Goal: Task Accomplishment & Management: Use online tool/utility

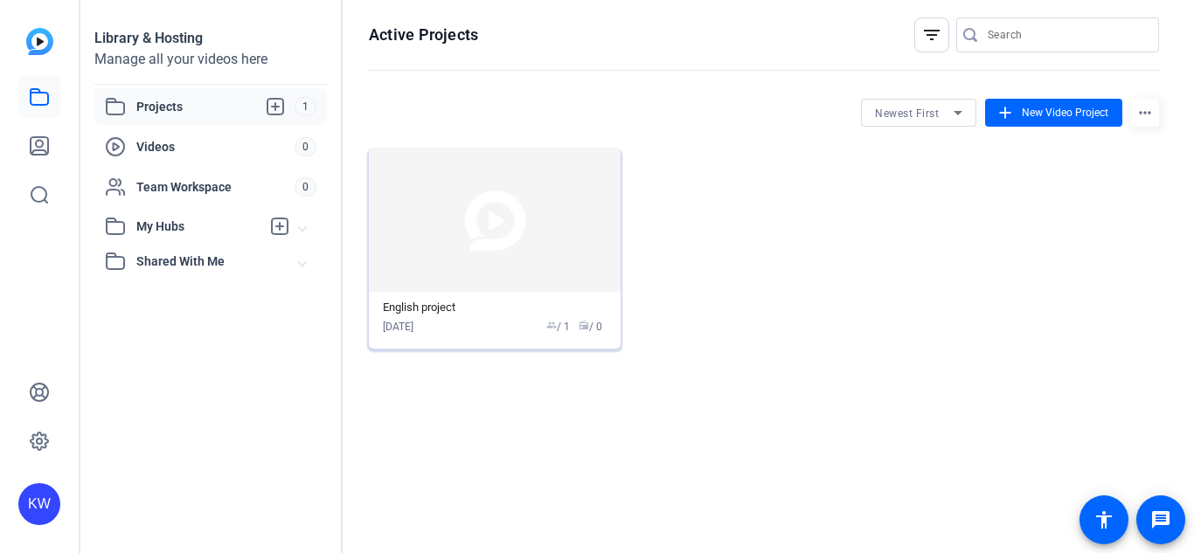
click at [545, 282] on img at bounding box center [495, 220] width 252 height 143
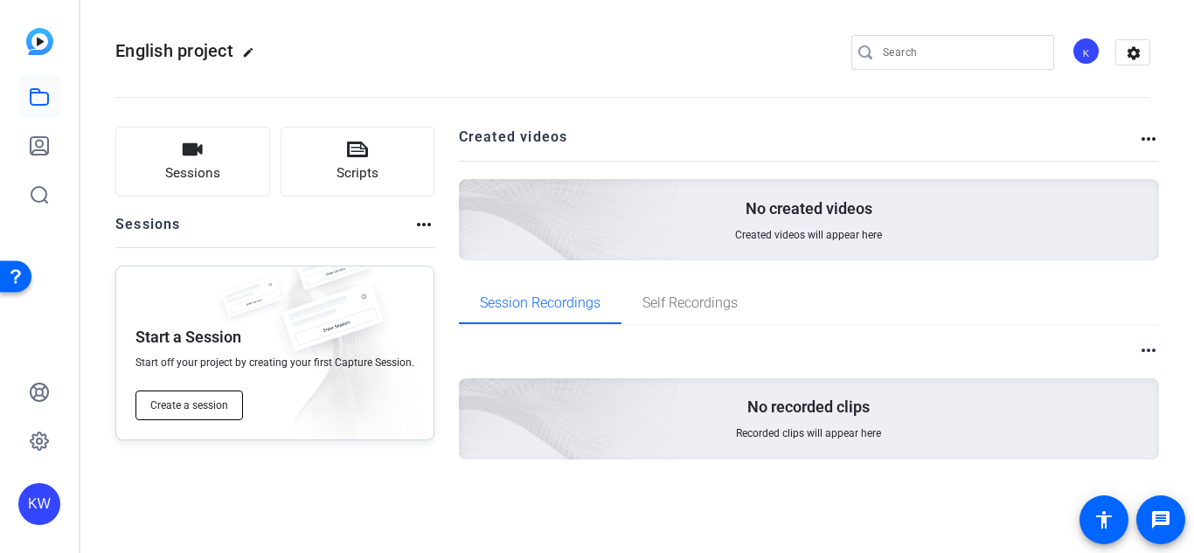
click at [211, 393] on button "Create a session" at bounding box center [190, 406] width 108 height 30
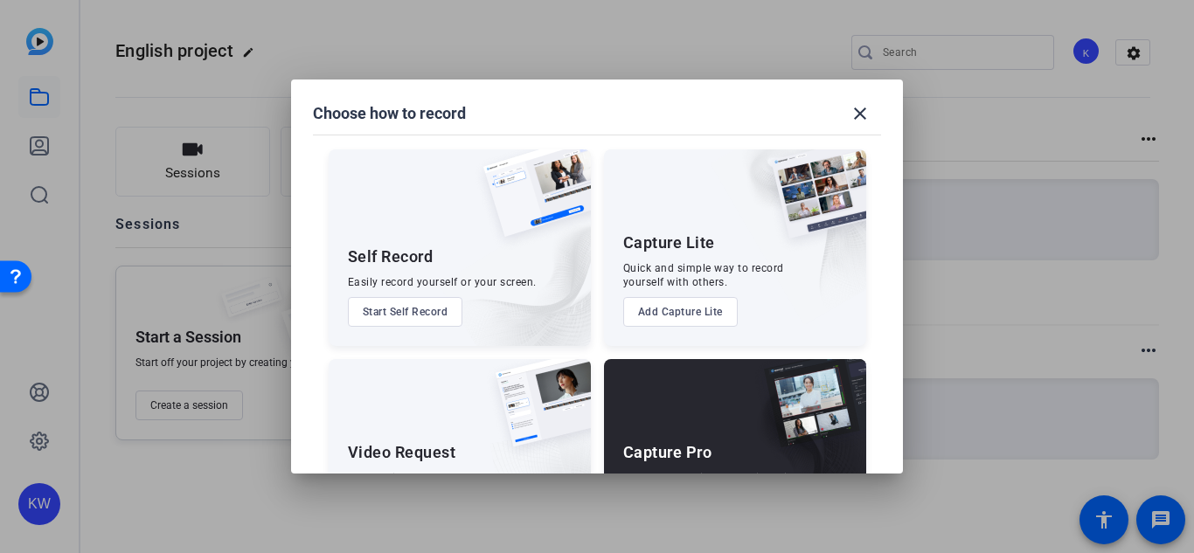
click at [454, 313] on button "Start Self Record" at bounding box center [405, 312] width 115 height 30
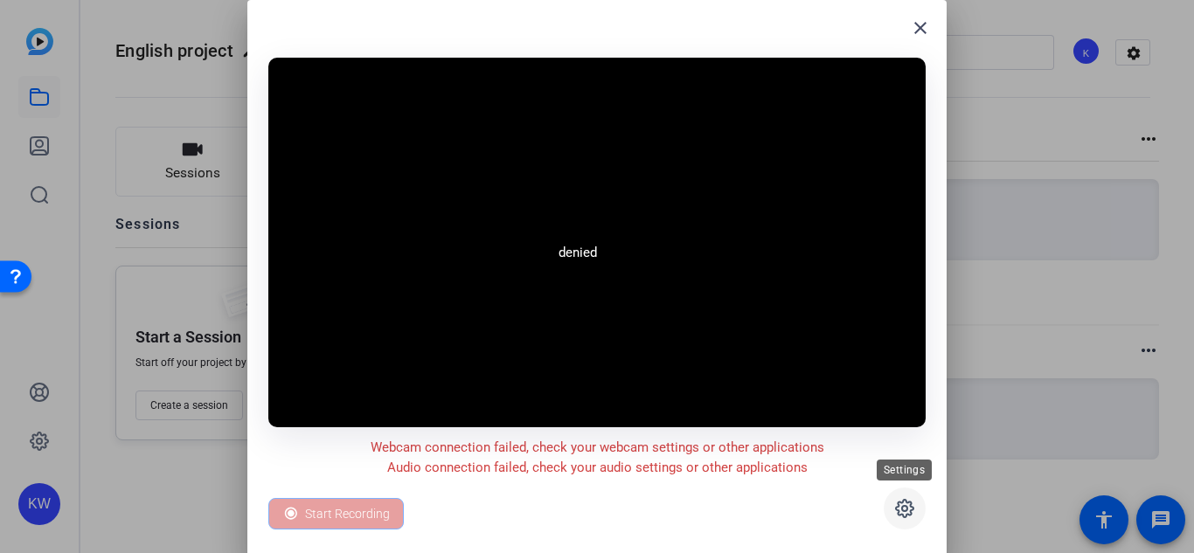
click at [916, 506] on span at bounding box center [905, 509] width 42 height 42
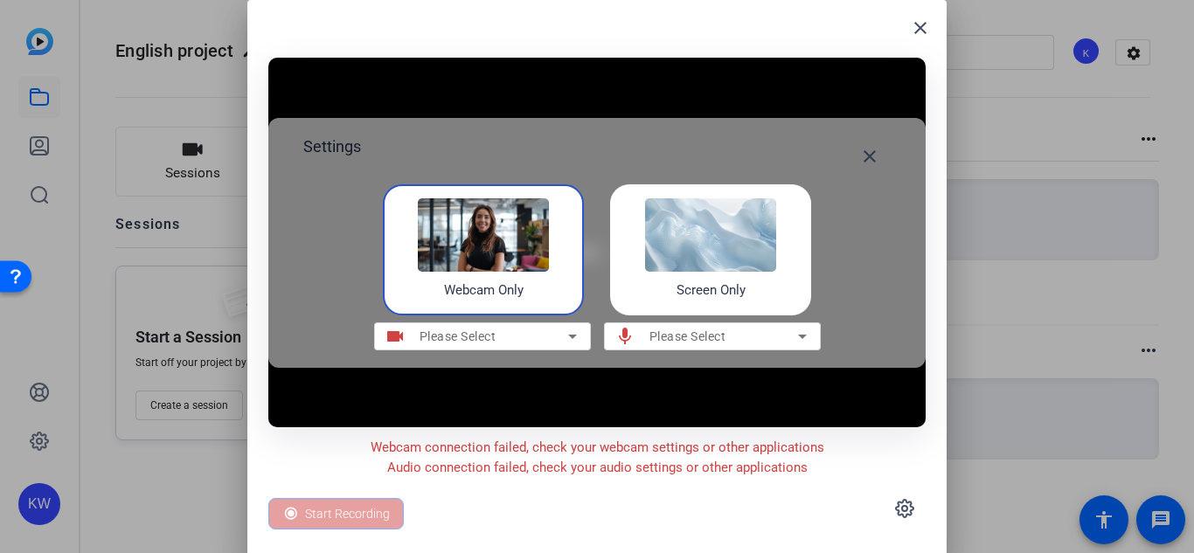
click at [711, 234] on img at bounding box center [710, 234] width 131 height 73
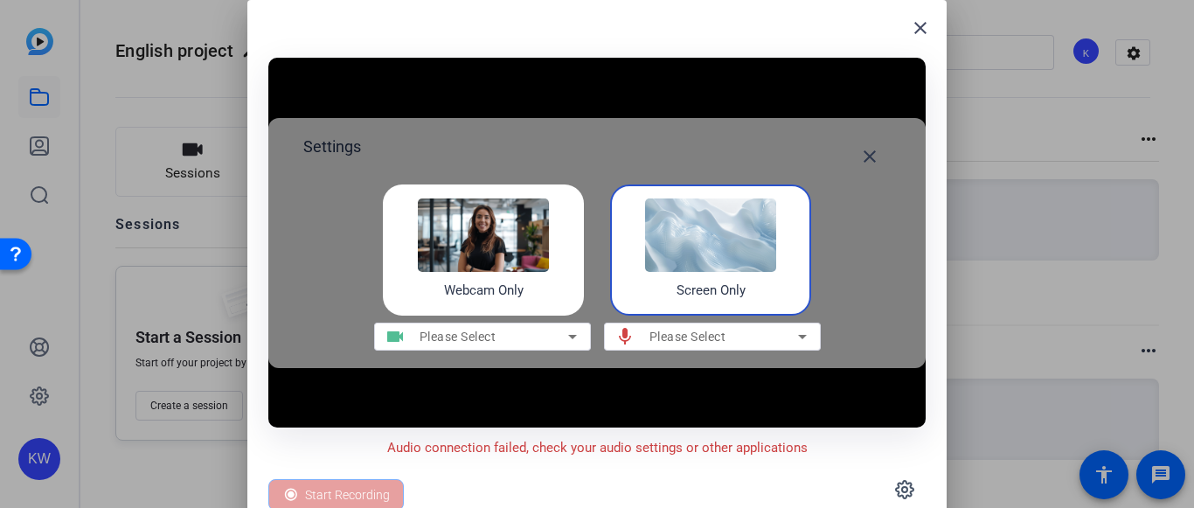
click at [723, 241] on img at bounding box center [710, 234] width 131 height 73
click at [660, 334] on span "Please Select" at bounding box center [688, 337] width 77 height 14
click at [671, 341] on span "Please Select" at bounding box center [688, 337] width 77 height 14
click at [553, 342] on div "Please Select" at bounding box center [494, 336] width 149 height 21
click at [679, 334] on span "Please Select" at bounding box center [688, 337] width 77 height 14
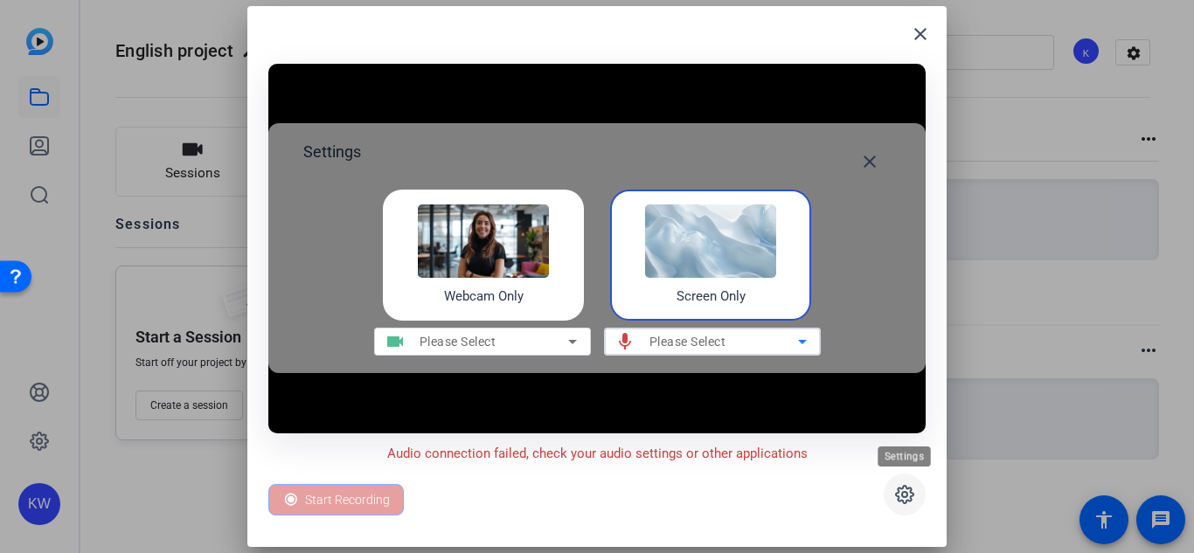
click at [894, 489] on icon at bounding box center [904, 494] width 21 height 21
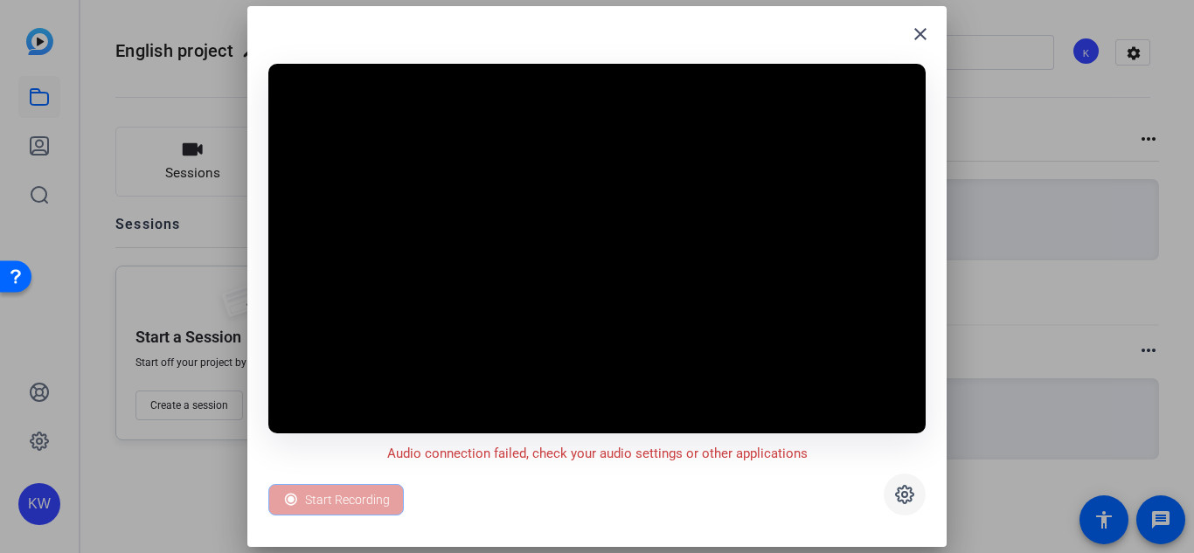
click at [896, 492] on icon at bounding box center [904, 494] width 21 height 21
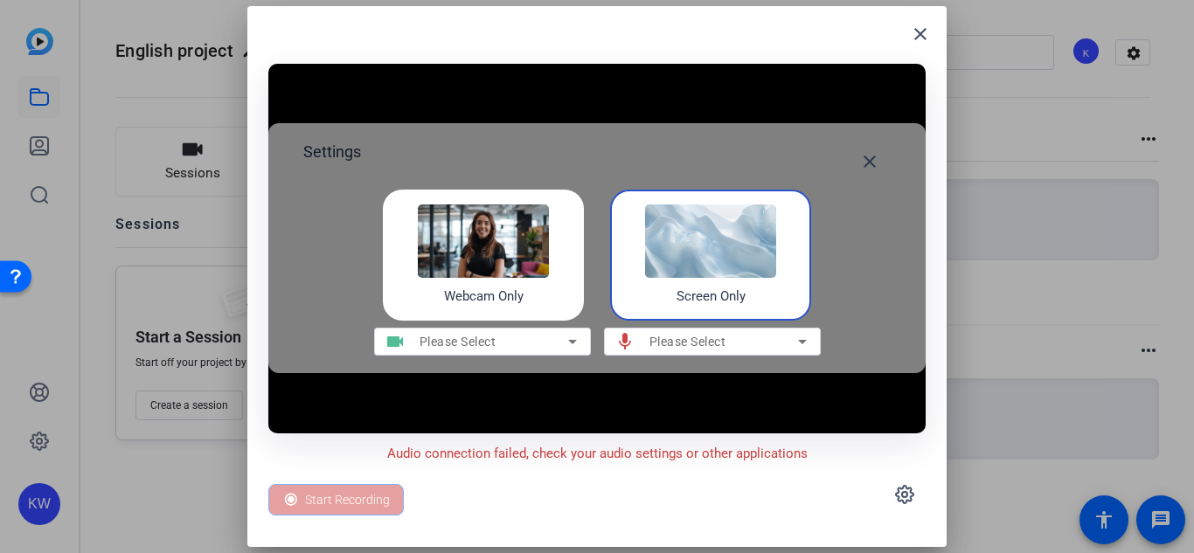
click at [711, 226] on img at bounding box center [710, 241] width 131 height 73
click at [773, 348] on div "Please Select" at bounding box center [724, 341] width 149 height 21
click at [570, 345] on icon at bounding box center [572, 341] width 21 height 21
click at [707, 337] on span "Please Select" at bounding box center [688, 342] width 77 height 14
click at [927, 20] on span at bounding box center [921, 34] width 42 height 42
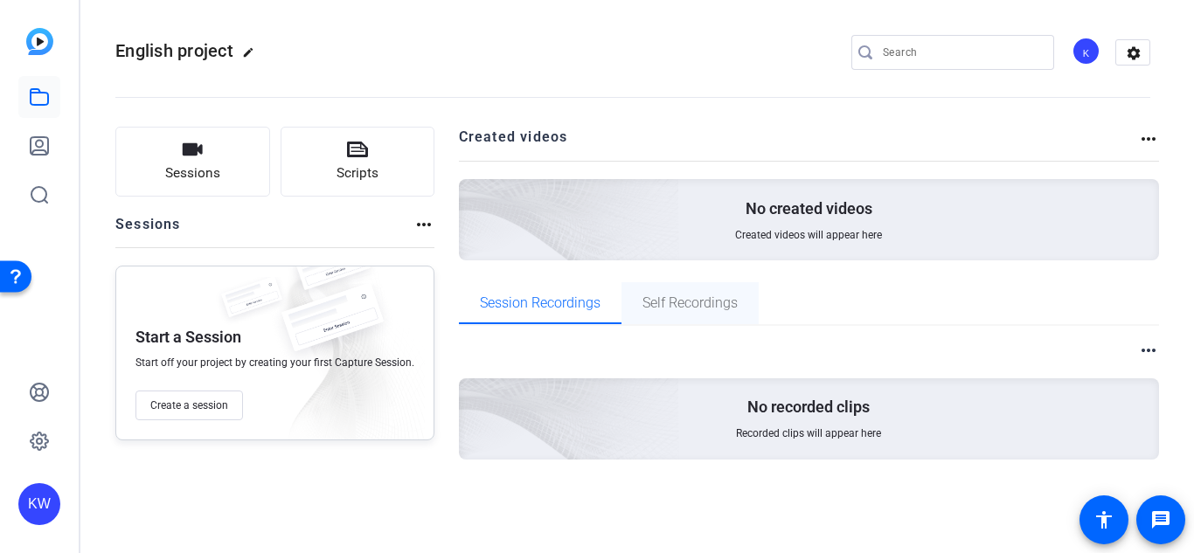
click at [694, 296] on span "Self Recordings" at bounding box center [690, 303] width 95 height 14
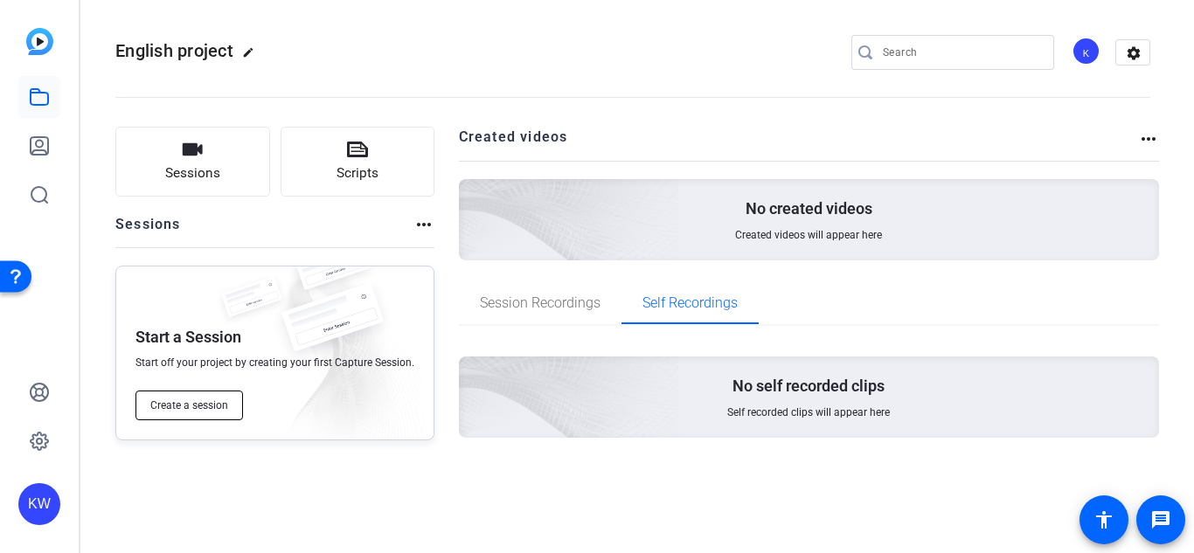
click at [177, 402] on span "Create a session" at bounding box center [189, 406] width 78 height 14
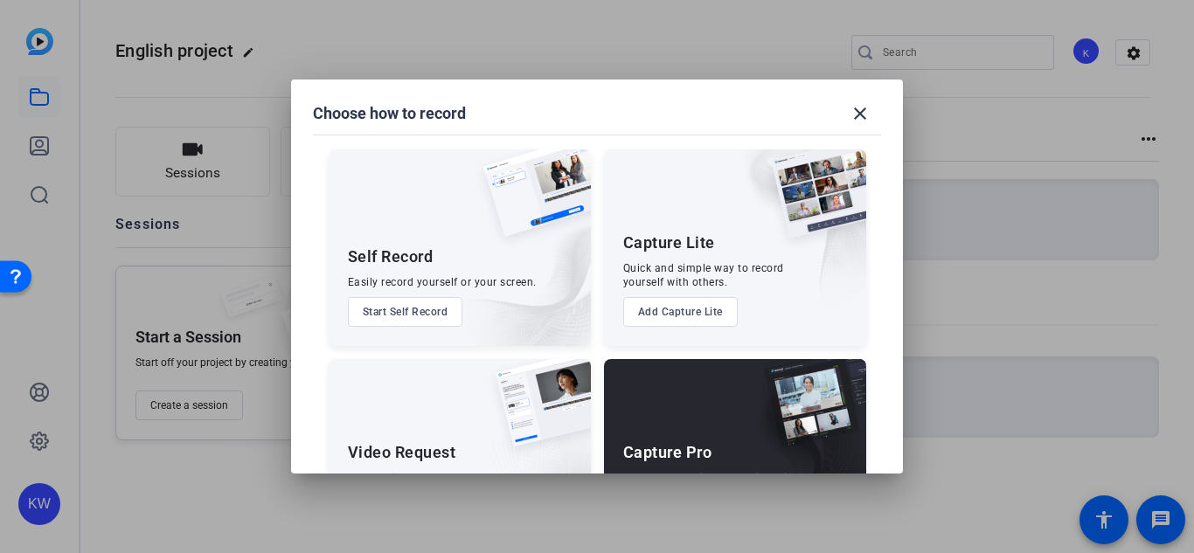
click at [717, 315] on button "Add Capture Lite" at bounding box center [680, 312] width 115 height 30
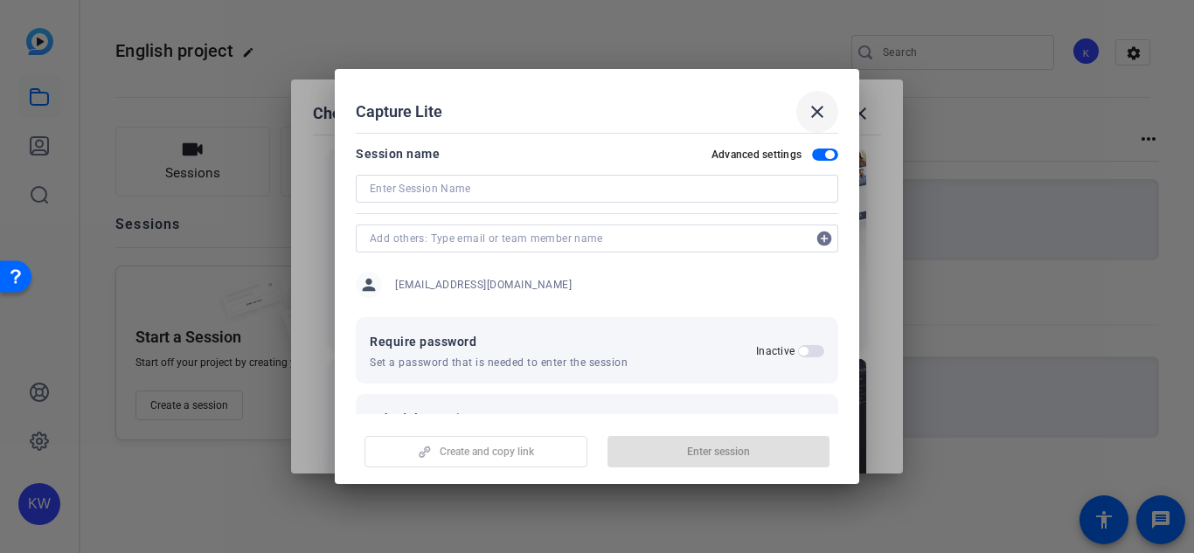
click at [813, 113] on mat-icon "close" at bounding box center [817, 111] width 21 height 21
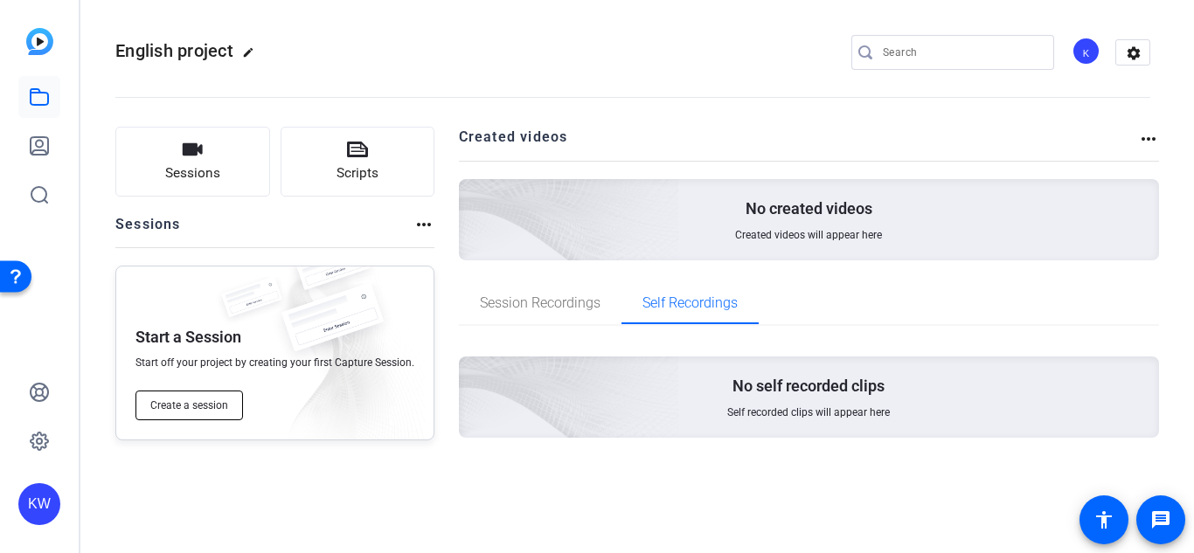
click at [198, 414] on button "Create a session" at bounding box center [190, 406] width 108 height 30
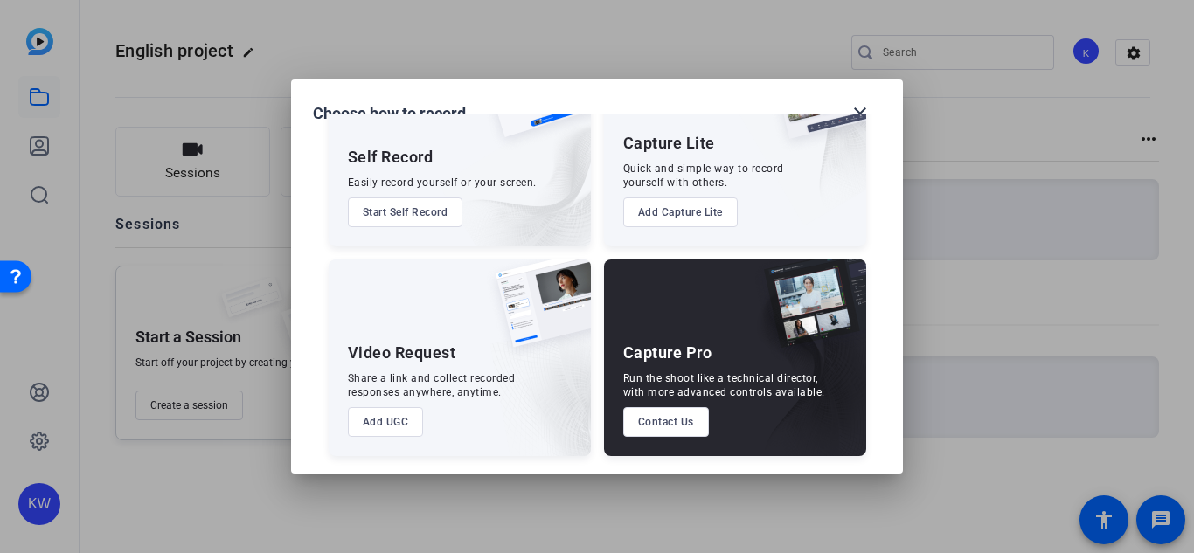
scroll to position [95, 0]
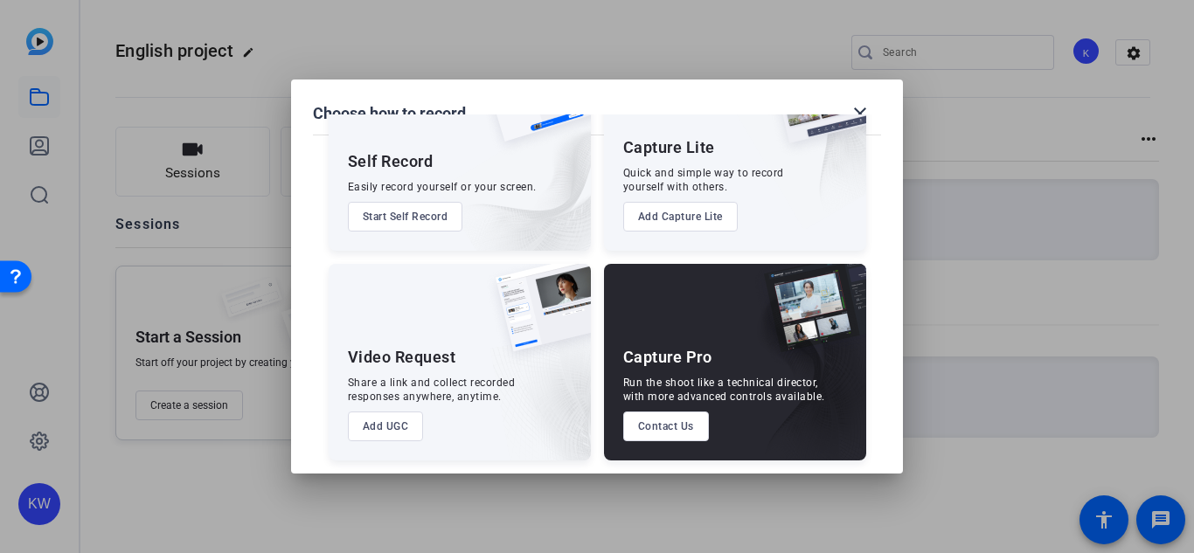
click at [407, 431] on button "Add UGC" at bounding box center [386, 427] width 76 height 30
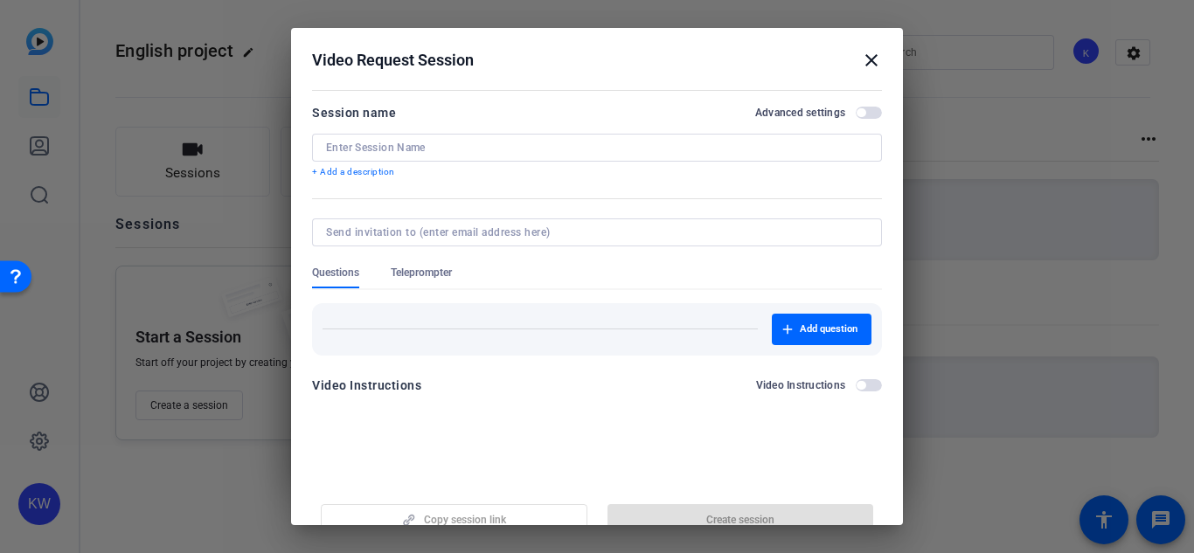
scroll to position [26, 0]
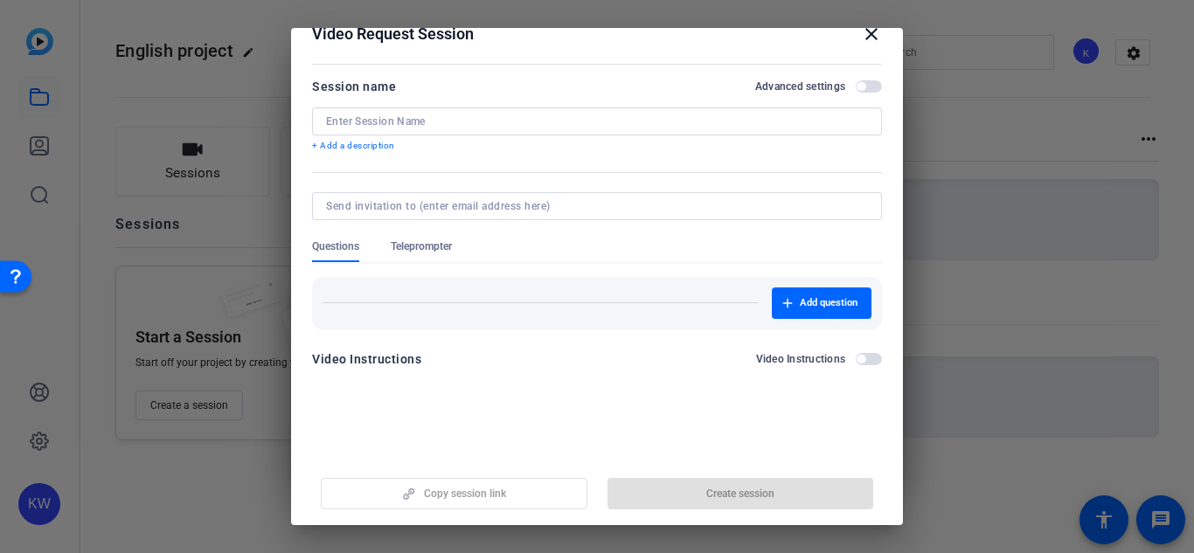
click at [875, 31] on mat-icon "close" at bounding box center [871, 34] width 21 height 21
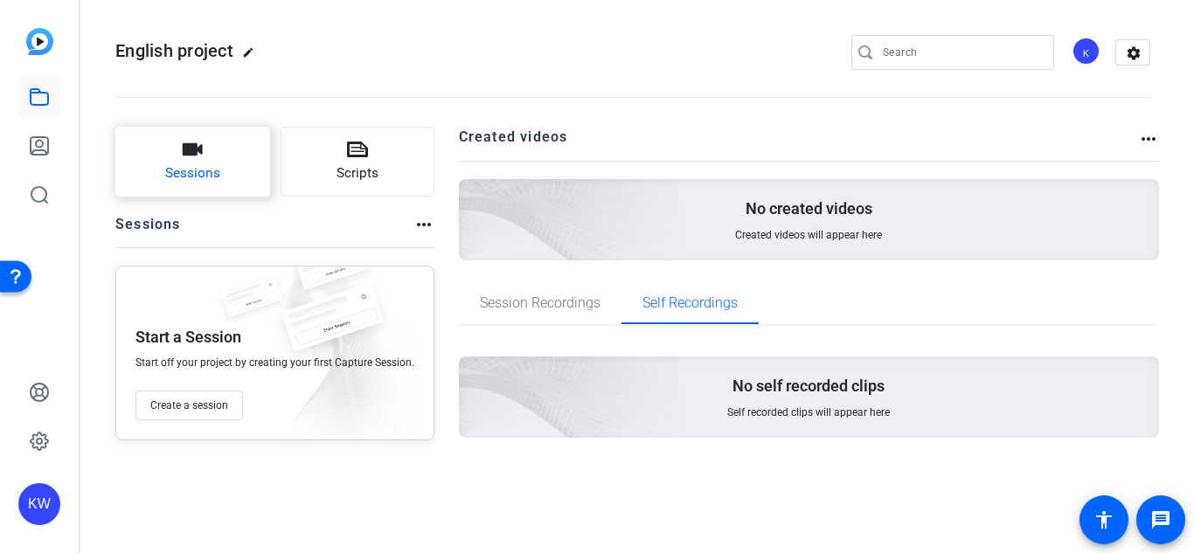
click at [251, 143] on button "Sessions" at bounding box center [192, 162] width 155 height 70
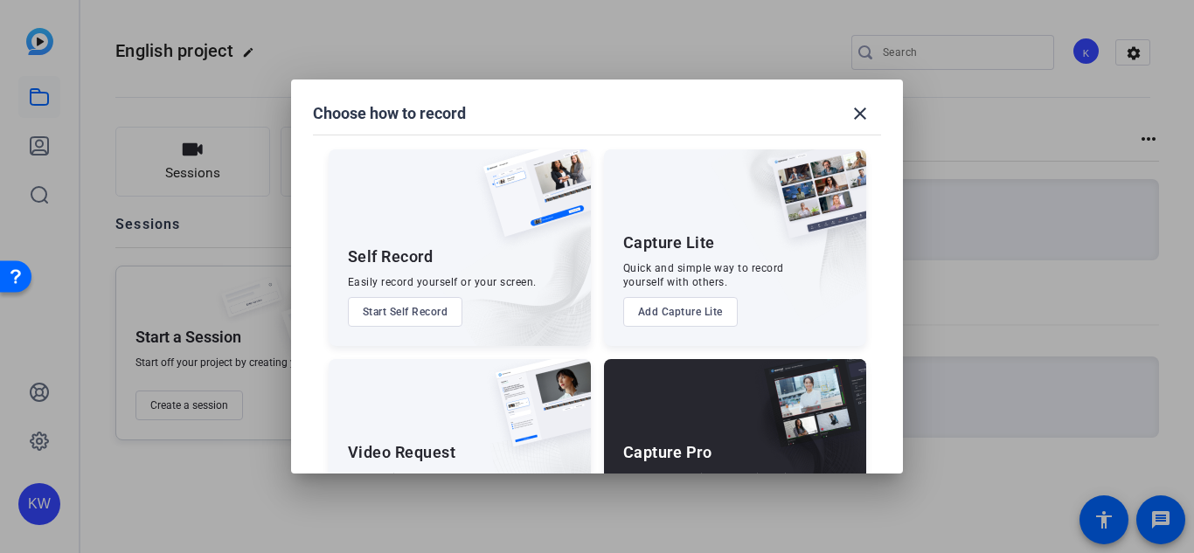
scroll to position [100, 0]
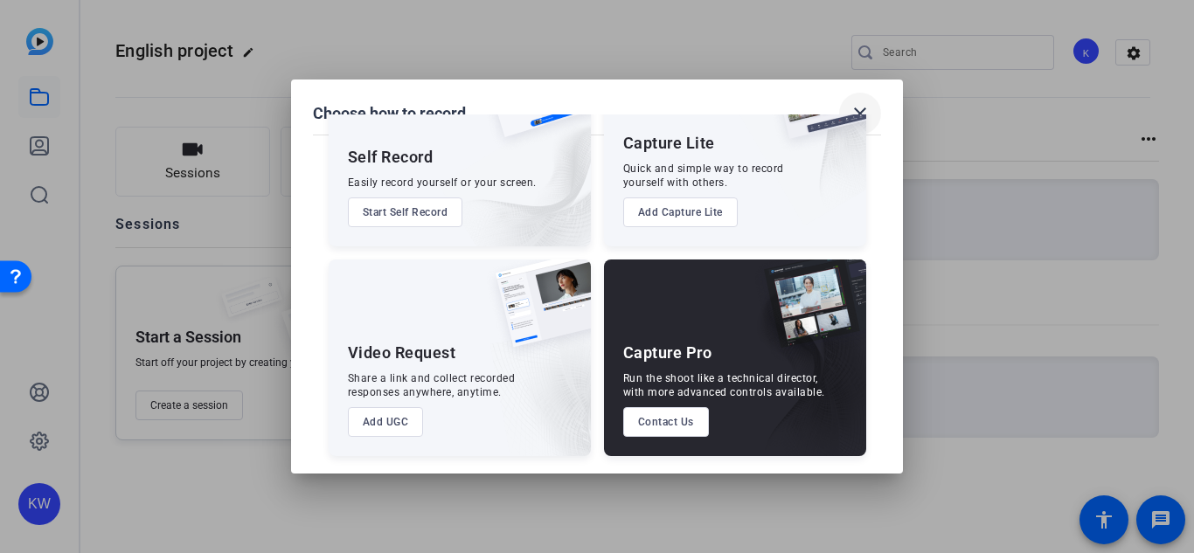
click at [865, 108] on mat-icon "close" at bounding box center [860, 113] width 21 height 21
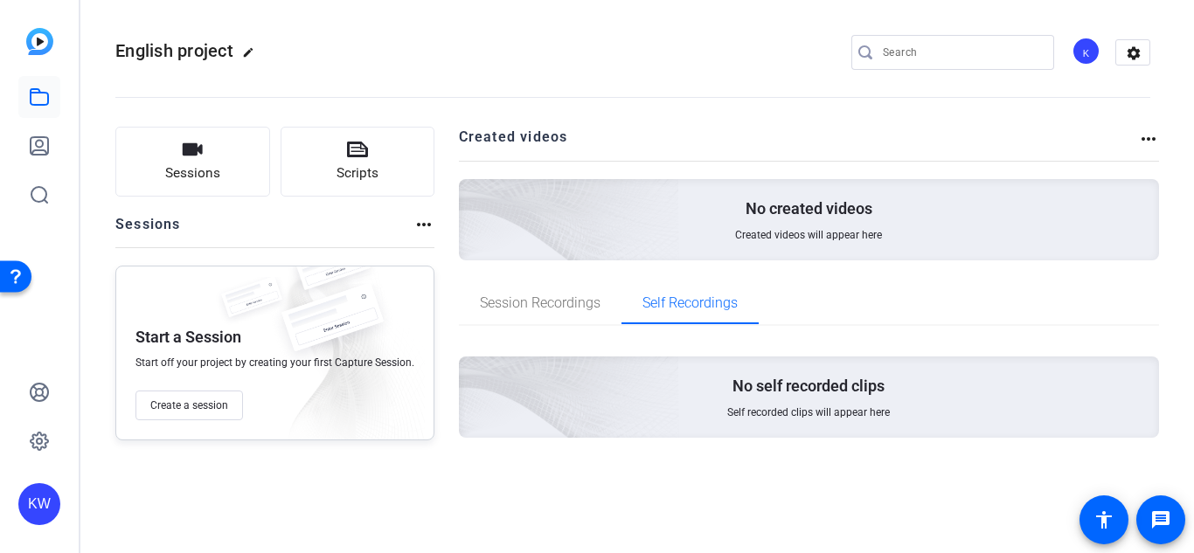
click at [1130, 134] on h2 "Created videos" at bounding box center [799, 144] width 680 height 34
click at [857, 423] on div "No self recorded clips Self recorded clips will appear here" at bounding box center [809, 397] width 701 height 81
click at [31, 143] on icon at bounding box center [39, 145] width 17 height 17
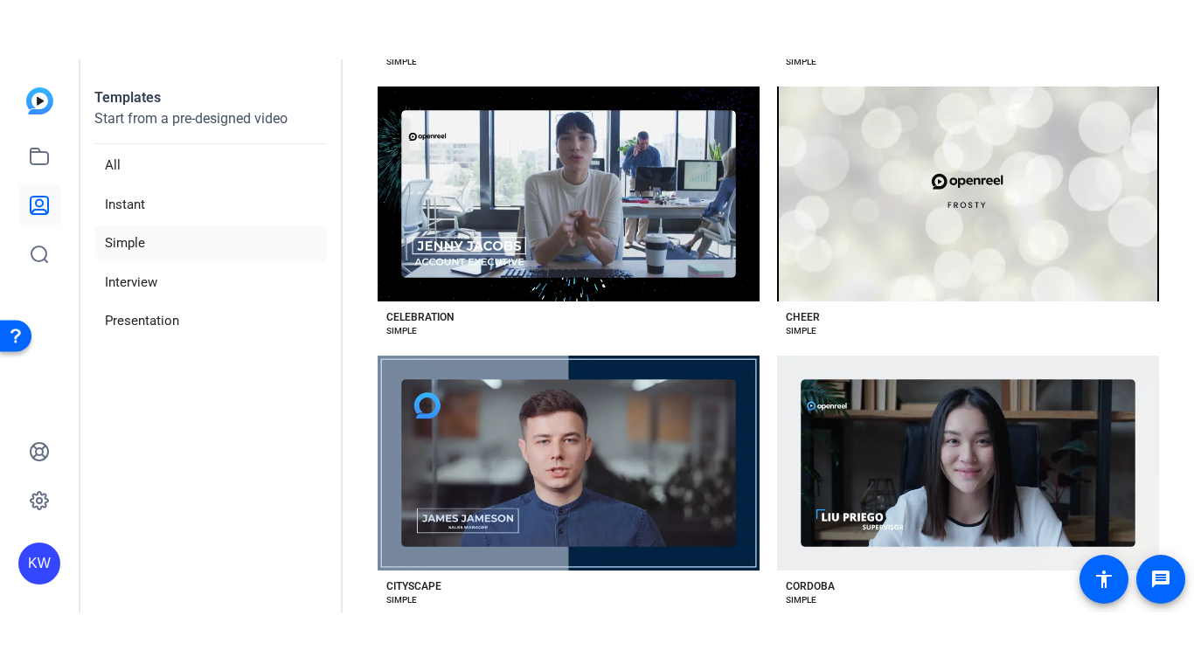
scroll to position [922, 0]
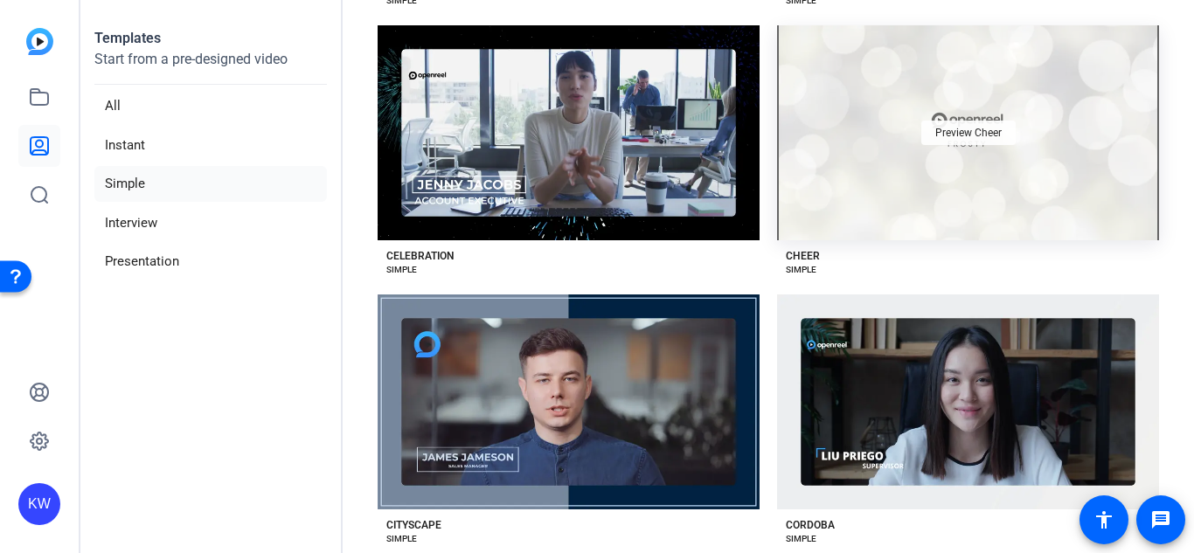
click at [987, 134] on span "Preview Cheer" at bounding box center [969, 133] width 66 height 10
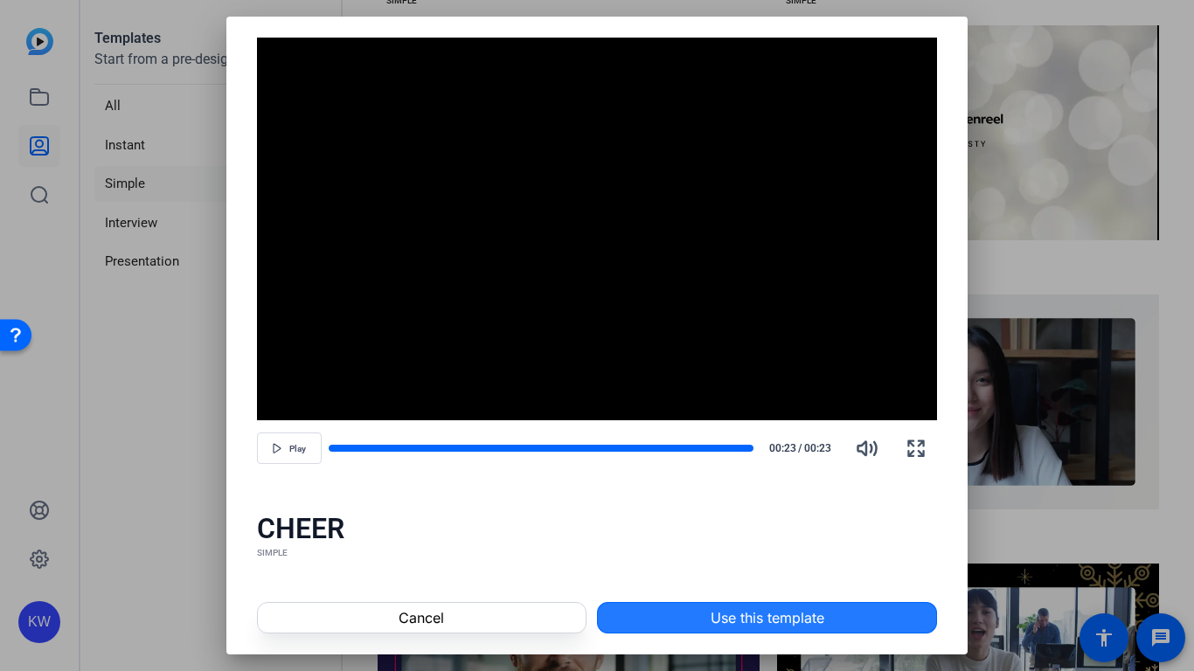
click at [784, 553] on span "Use this template" at bounding box center [768, 618] width 114 height 21
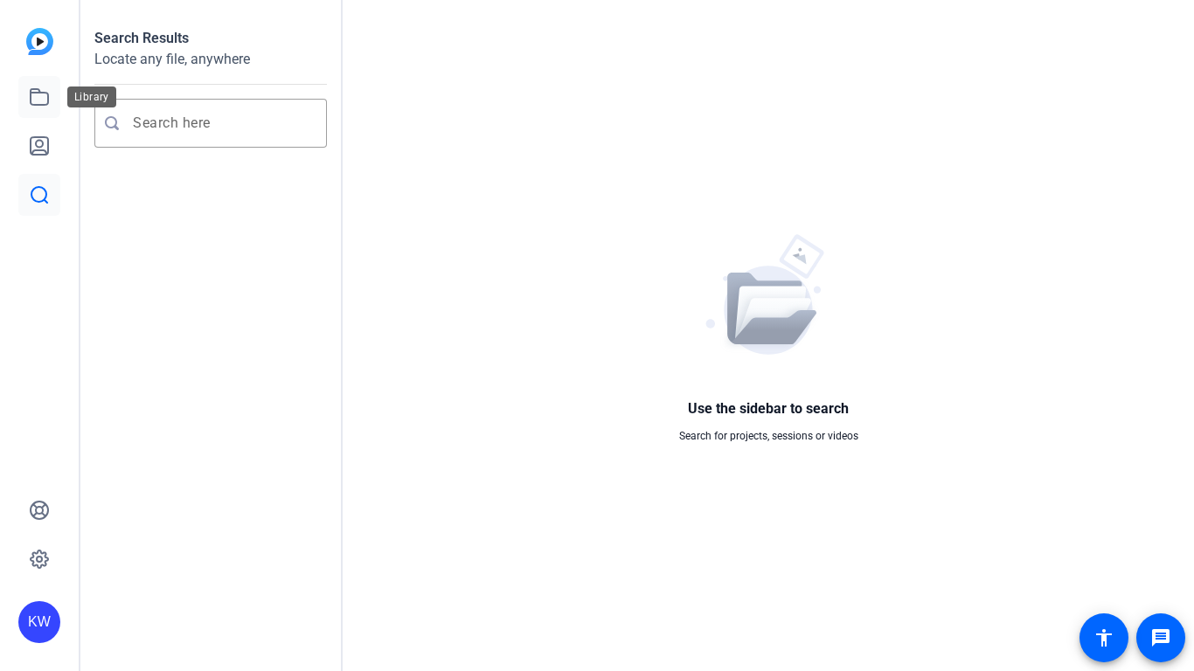
click at [45, 104] on icon at bounding box center [39, 97] width 17 height 16
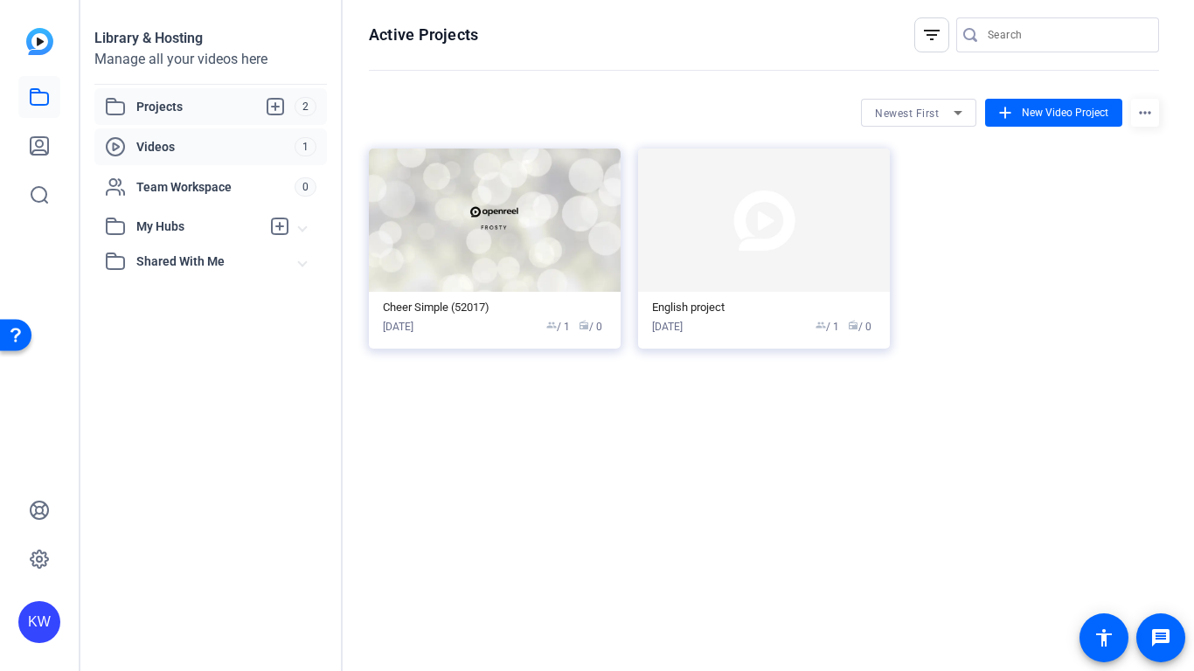
click at [204, 154] on span "Videos" at bounding box center [215, 146] width 158 height 17
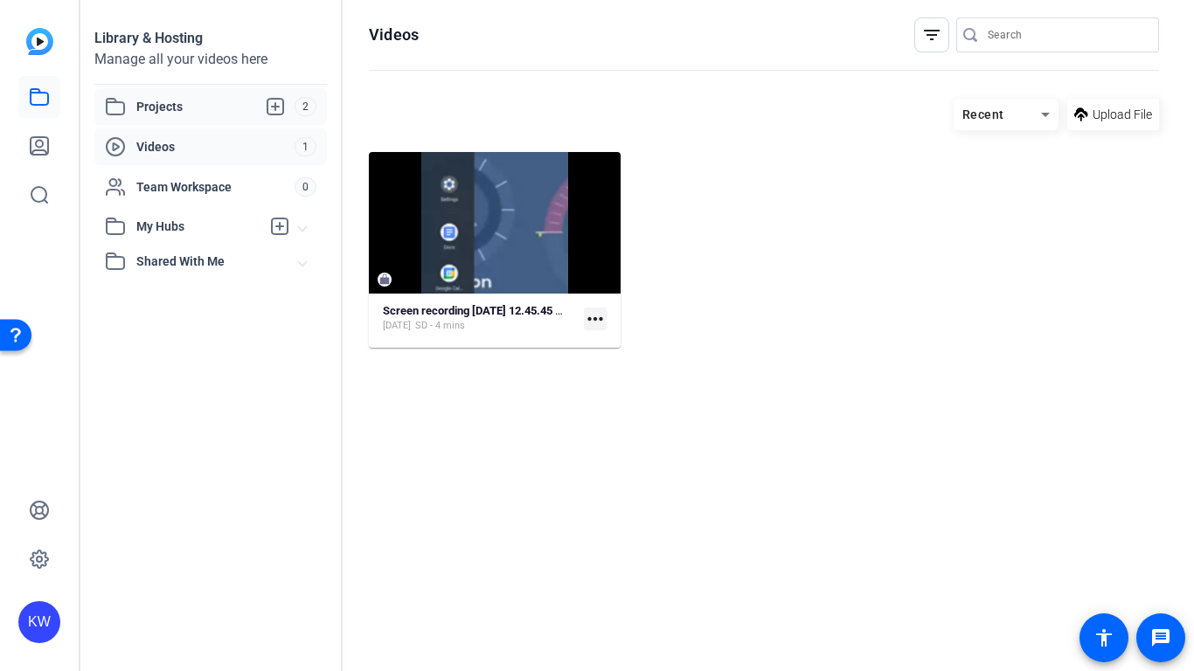
click at [232, 105] on span "Projects" at bounding box center [215, 106] width 158 height 21
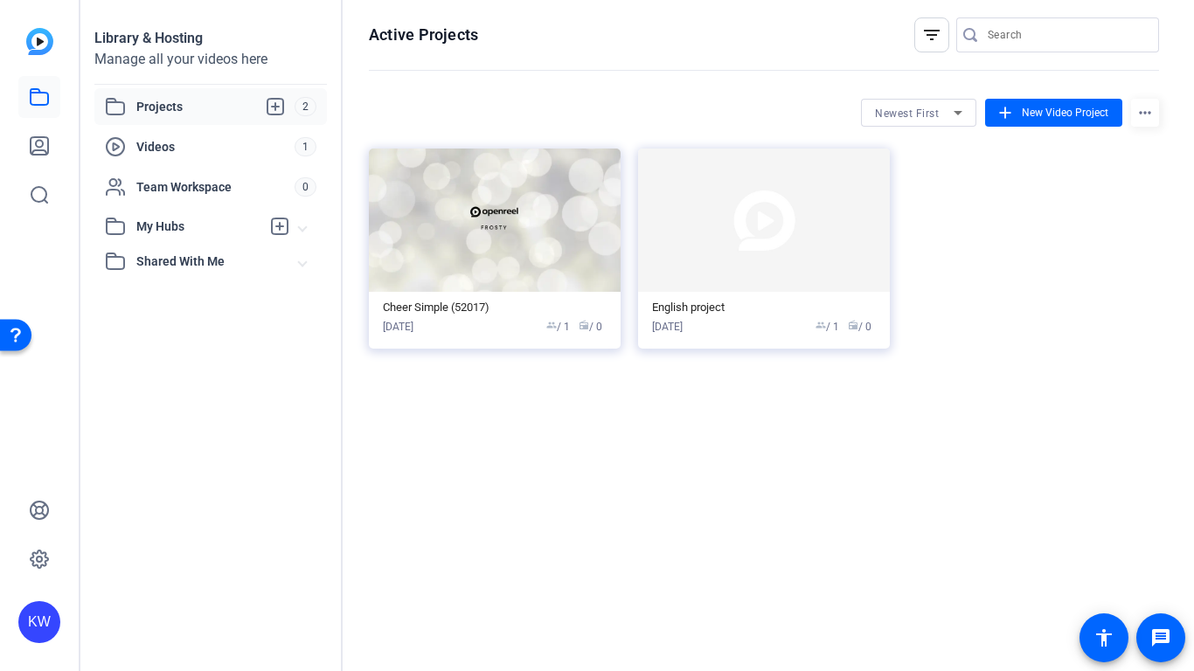
click at [28, 26] on div "KW" at bounding box center [39, 335] width 79 height 671
click at [38, 40] on img at bounding box center [39, 41] width 27 height 27
click at [46, 45] on img at bounding box center [39, 41] width 27 height 27
click at [1011, 111] on mat-icon "add" at bounding box center [1005, 112] width 19 height 19
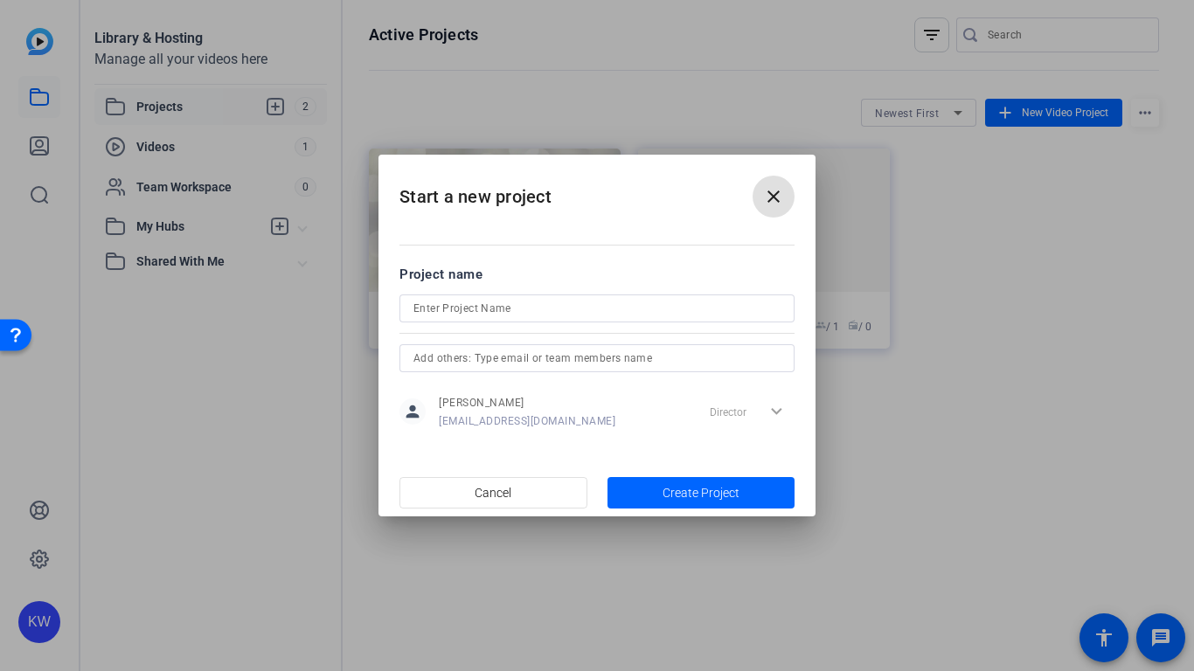
click at [774, 213] on span at bounding box center [774, 197] width 42 height 42
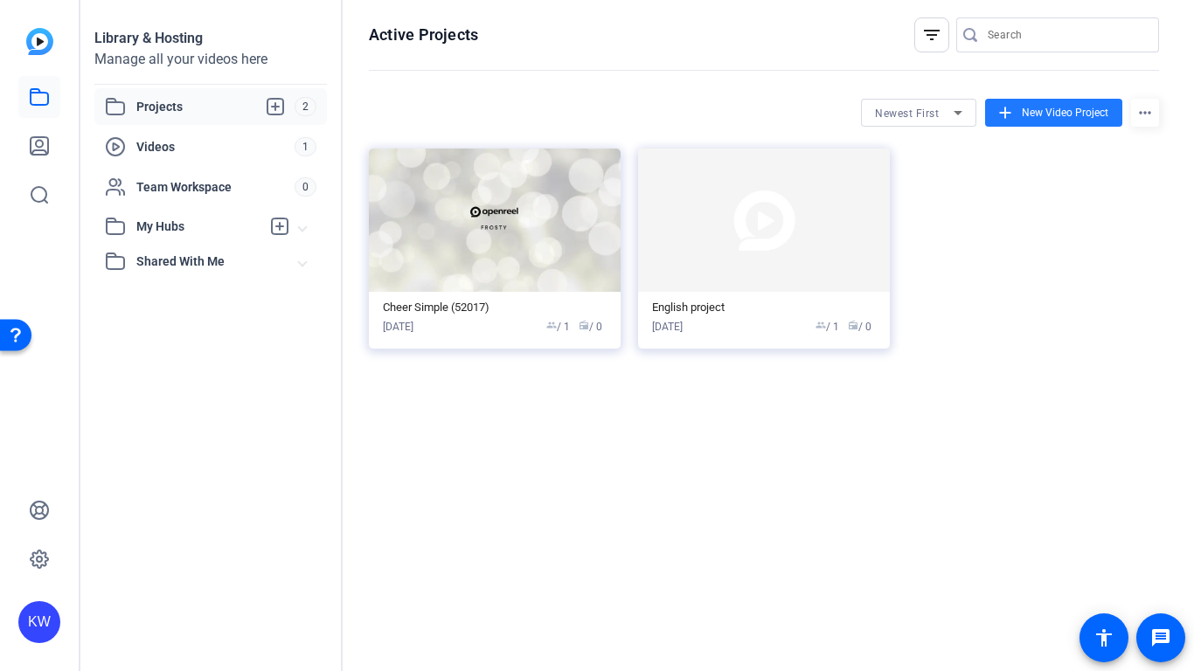
click at [972, 41] on icon at bounding box center [970, 34] width 14 height 17
click at [1154, 108] on mat-icon "more_horiz" at bounding box center [1145, 113] width 28 height 28
click at [915, 38] on div at bounding box center [597, 335] width 1194 height 671
click at [923, 40] on mat-icon "filter_list" at bounding box center [932, 34] width 21 height 21
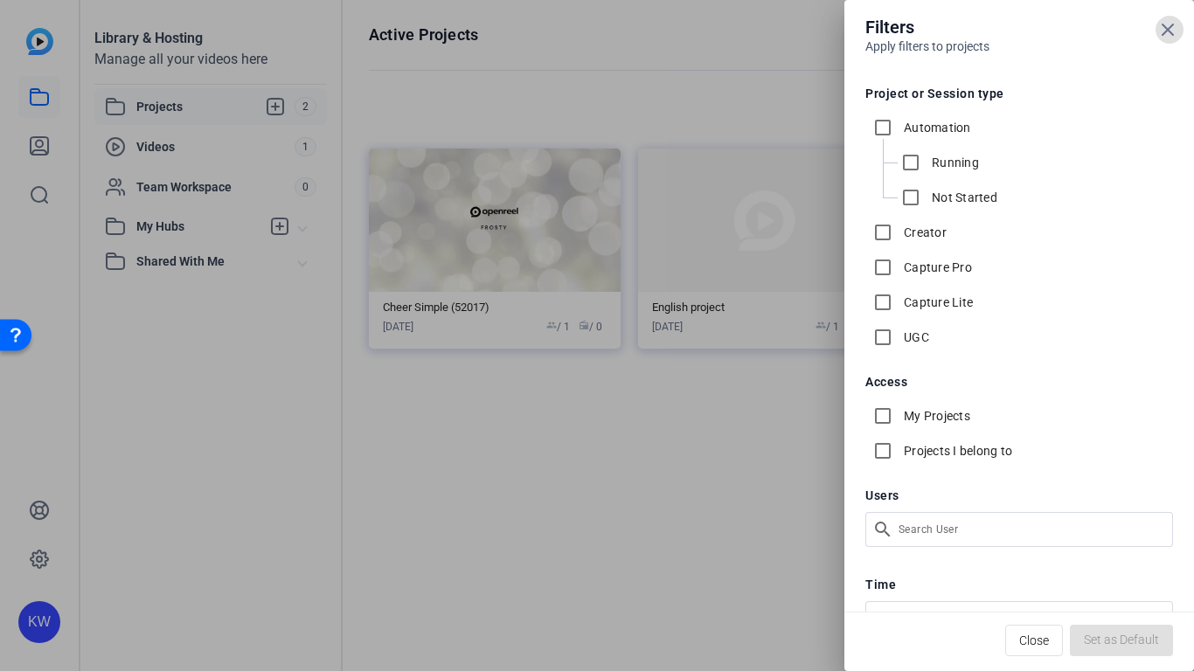
click at [1183, 25] on span at bounding box center [1170, 30] width 42 height 42
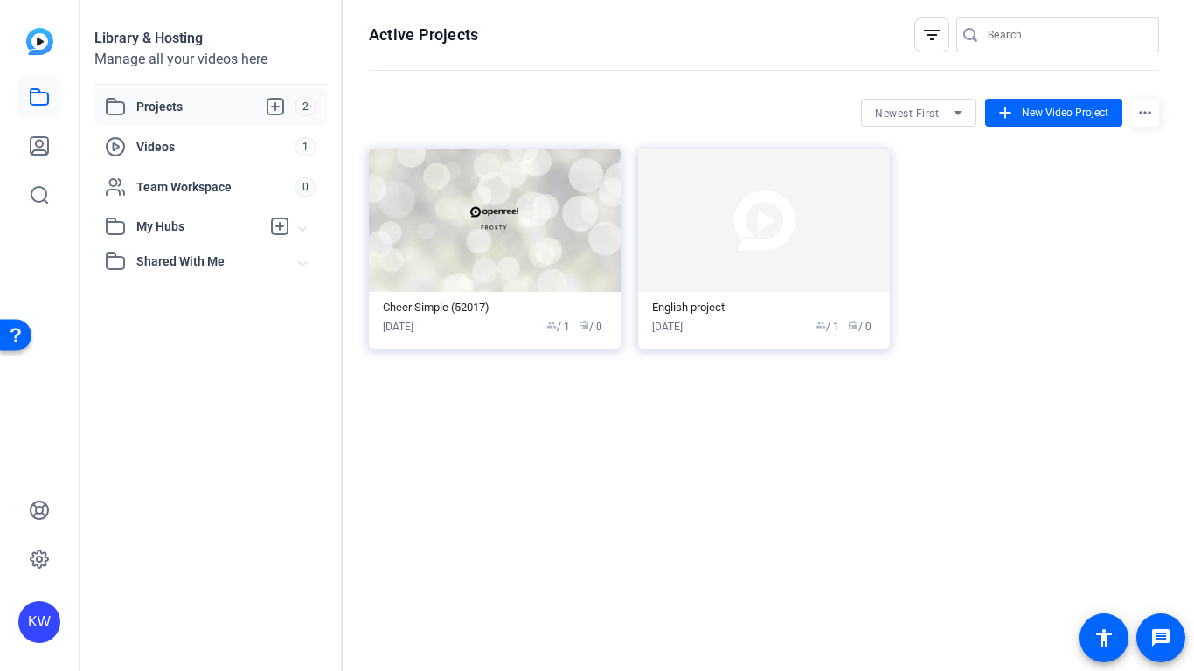
click at [248, 256] on span "Shared With Me" at bounding box center [217, 262] width 163 height 18
click at [34, 159] on link at bounding box center [39, 146] width 42 height 42
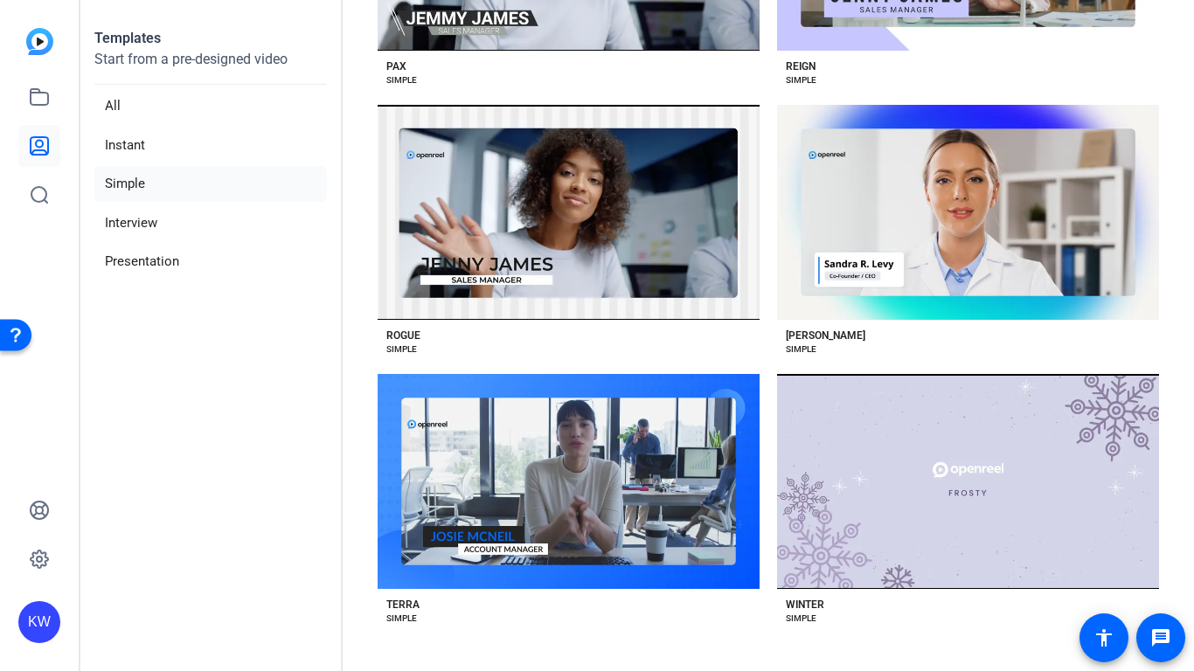
scroll to position [2460, 0]
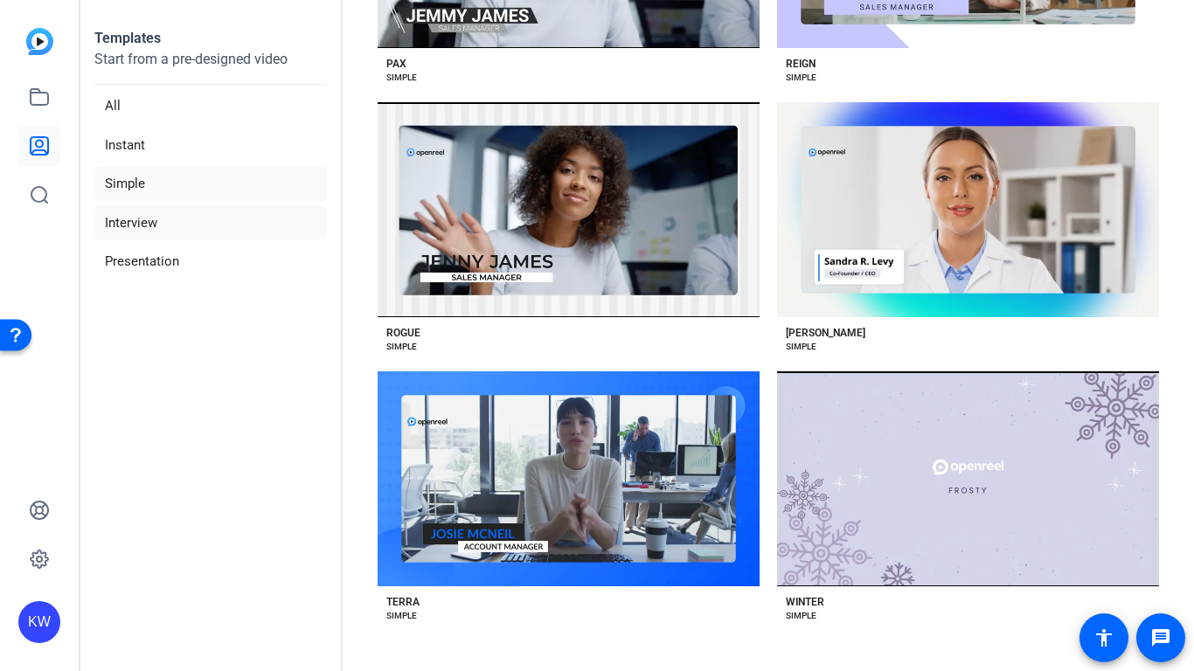
click at [177, 218] on li "Interview" at bounding box center [210, 223] width 233 height 36
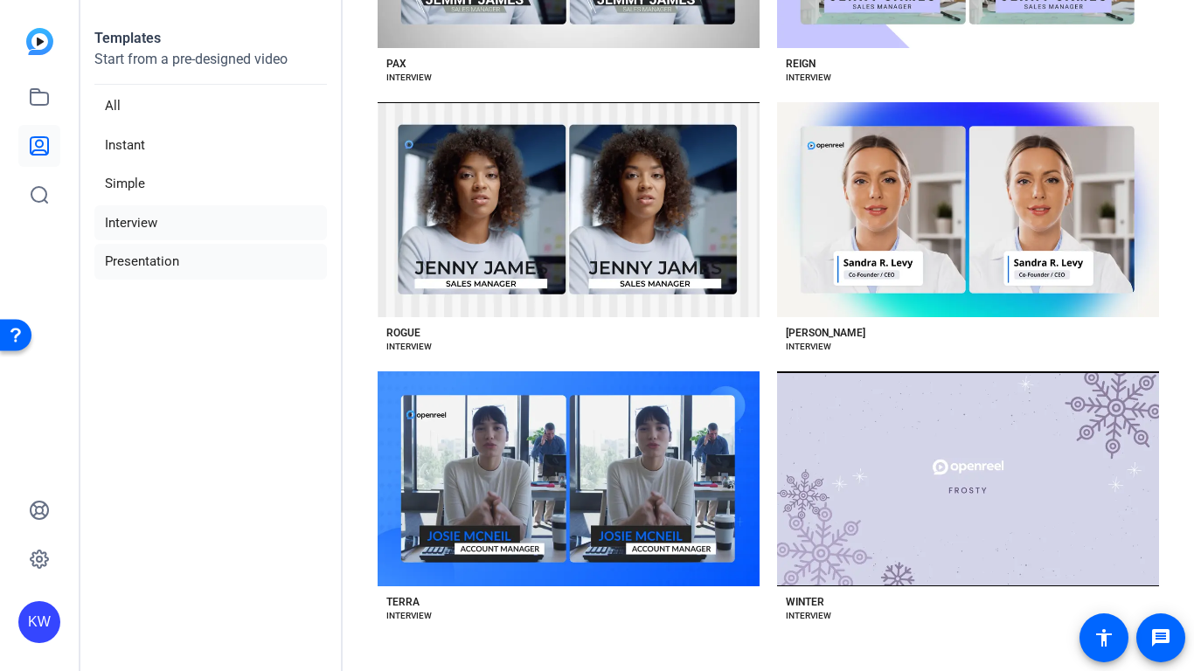
click at [199, 278] on li "Presentation" at bounding box center [210, 262] width 233 height 36
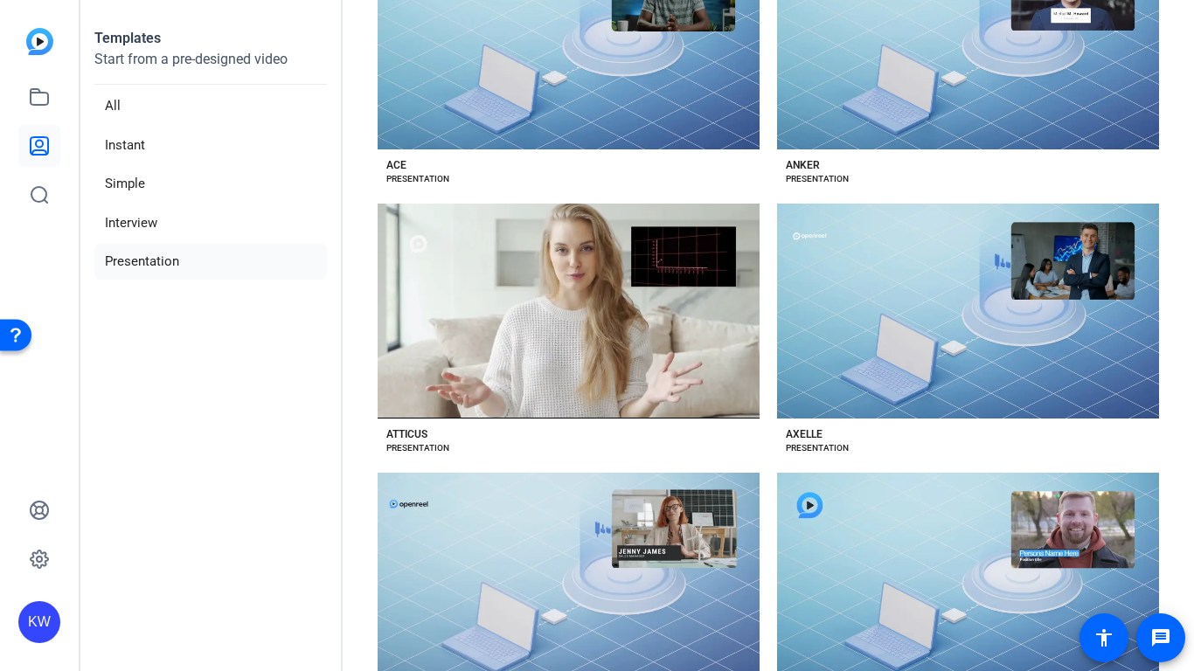
scroll to position [0, 0]
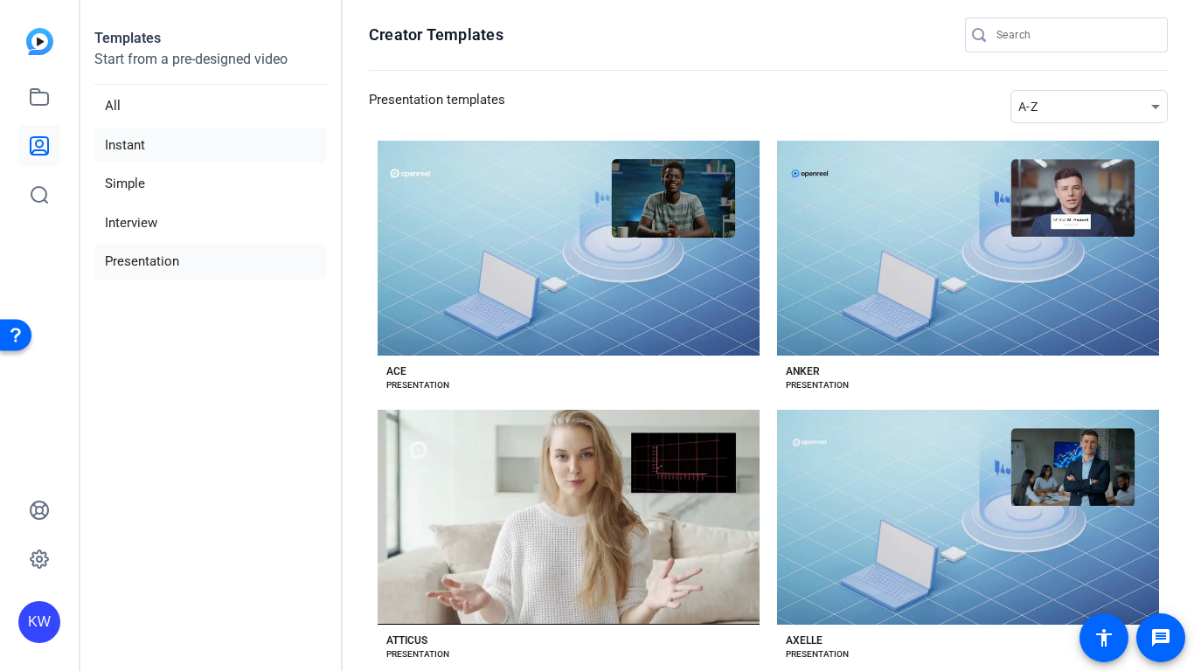
click at [229, 143] on li "Instant" at bounding box center [210, 146] width 233 height 36
